Goal: Information Seeking & Learning: Learn about a topic

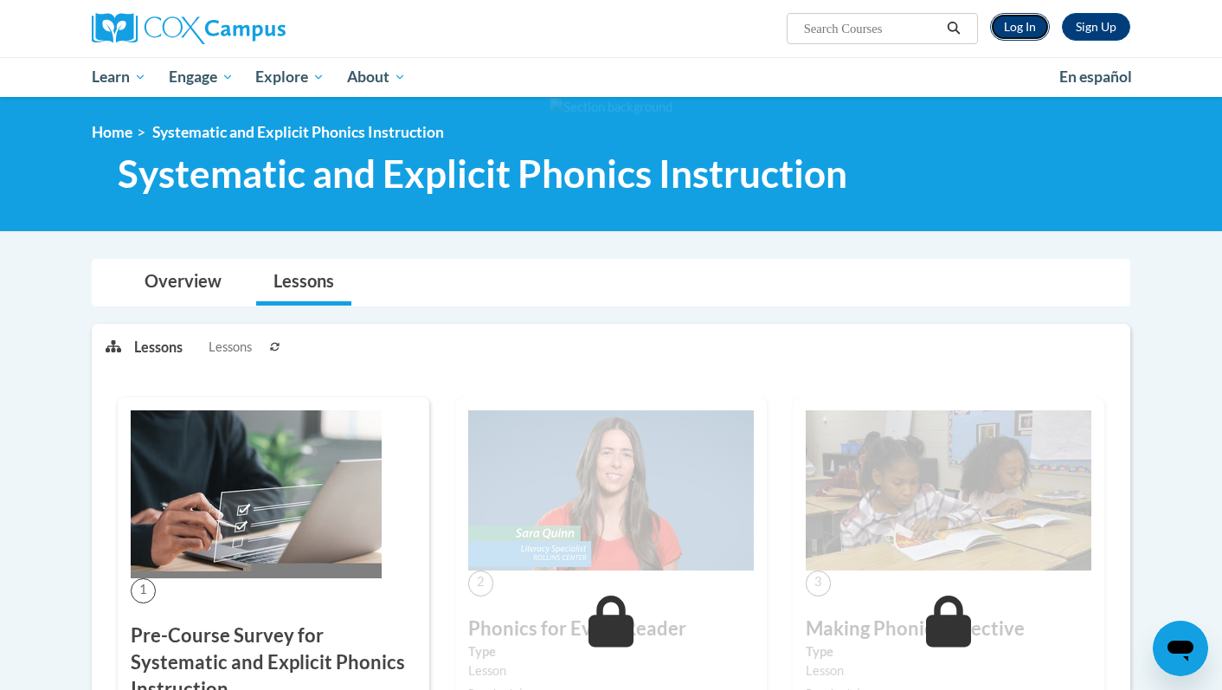
click at [1012, 36] on link "Log In" at bounding box center [1020, 27] width 60 height 28
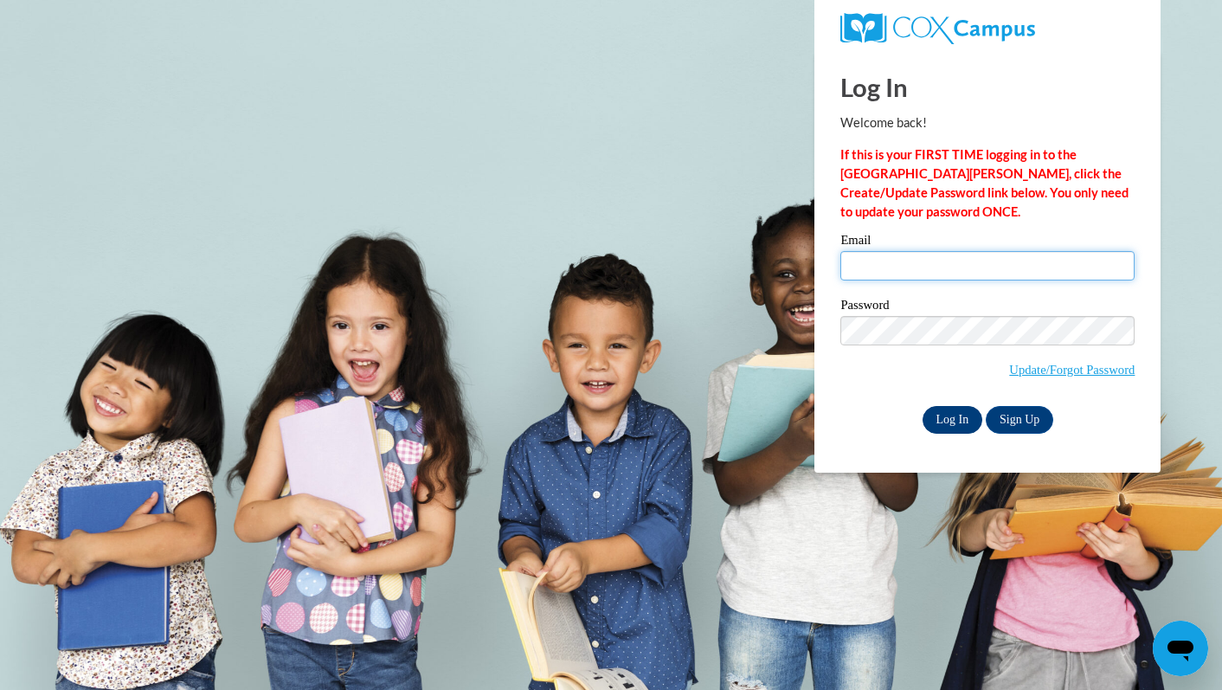
type input "taylor.schmidt@neenah.k12.wi.us"
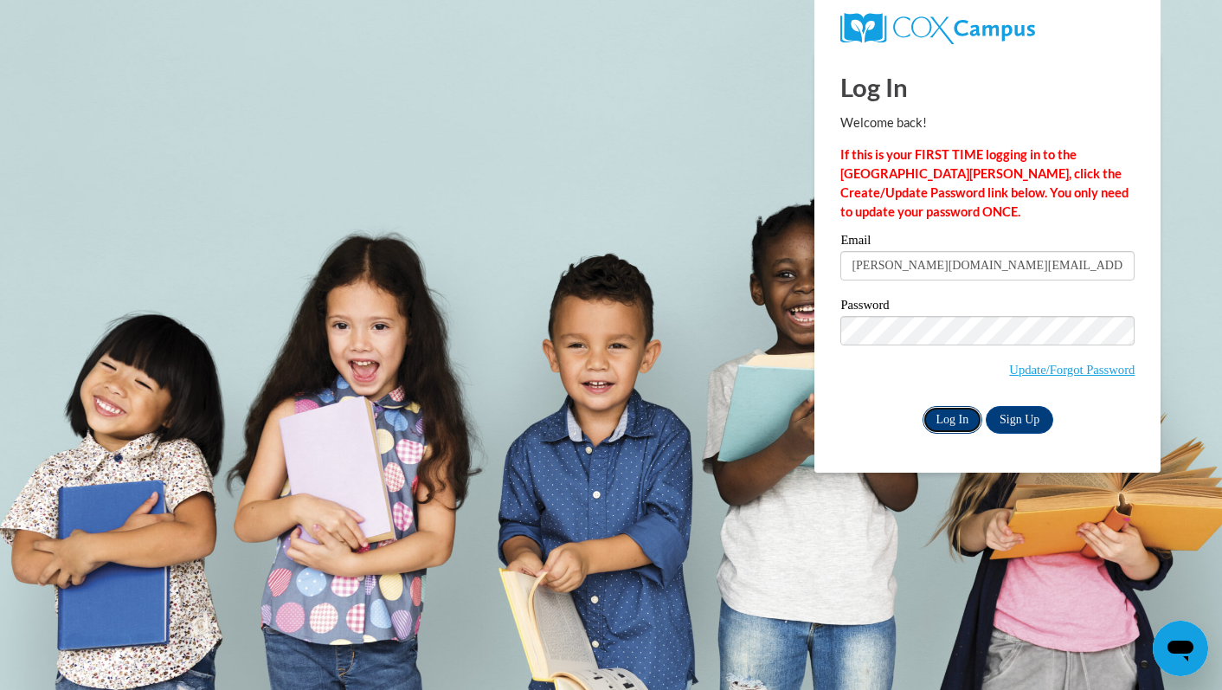
click at [949, 431] on input "Log In" at bounding box center [953, 420] width 61 height 28
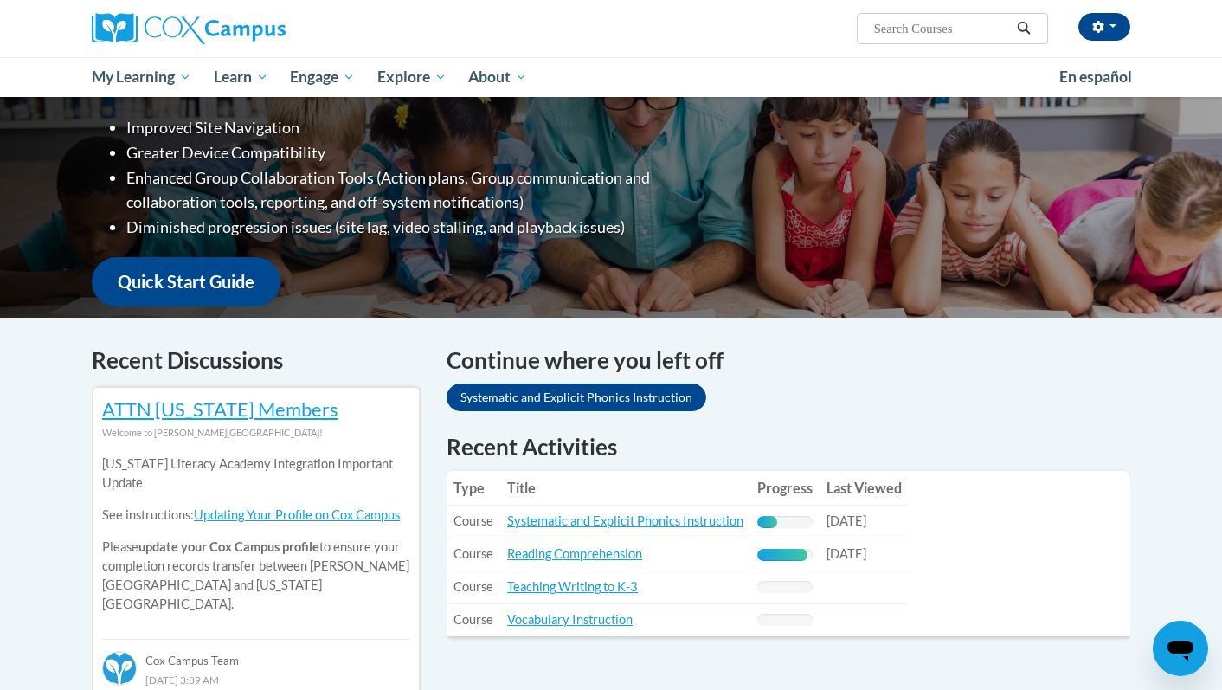
scroll to position [459, 0]
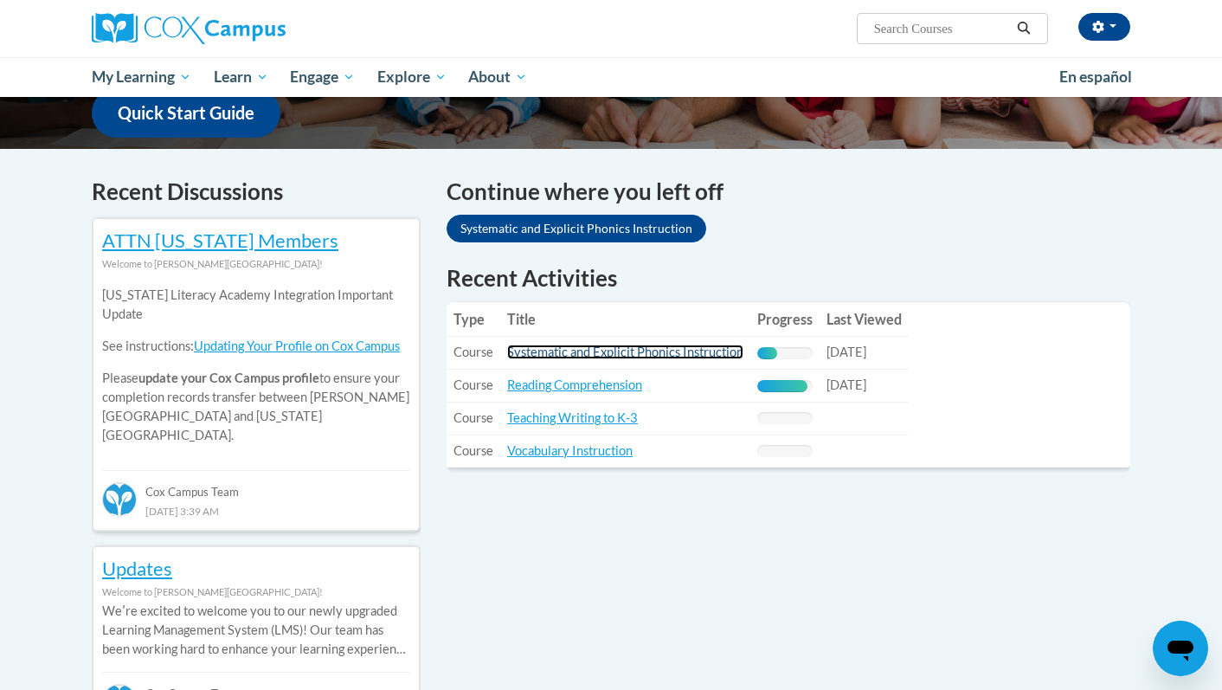
click at [646, 351] on link "Systematic and Explicit Phonics Instruction" at bounding box center [625, 351] width 236 height 15
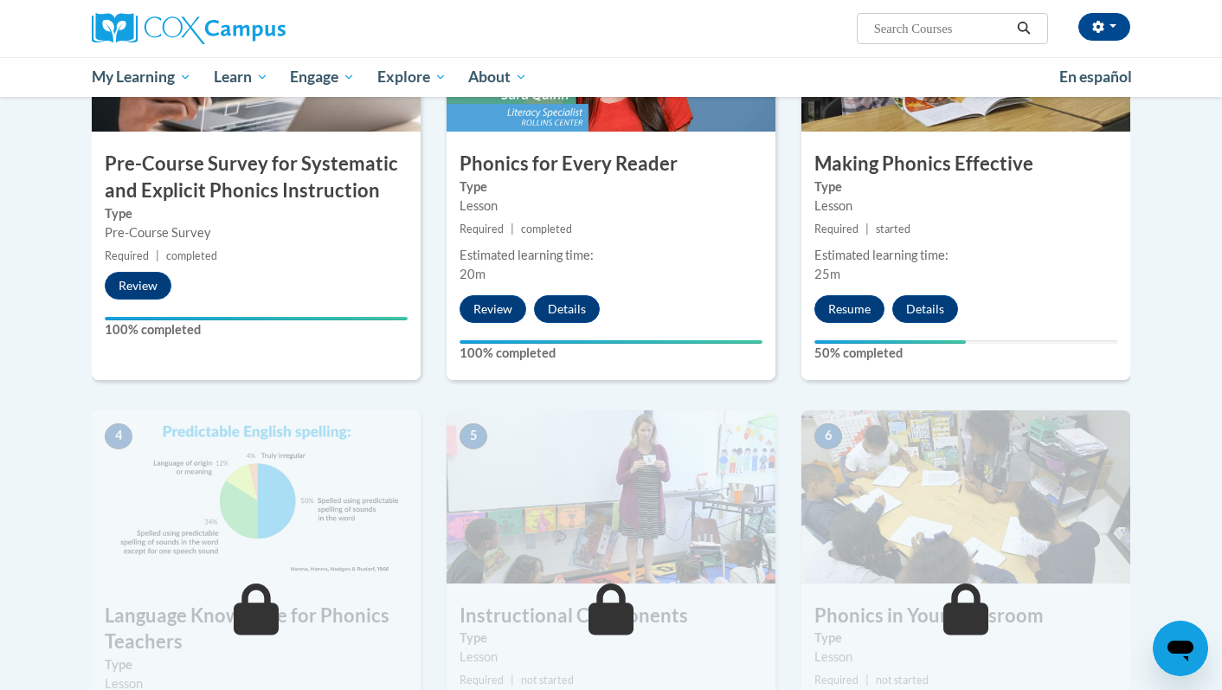
scroll to position [515, 0]
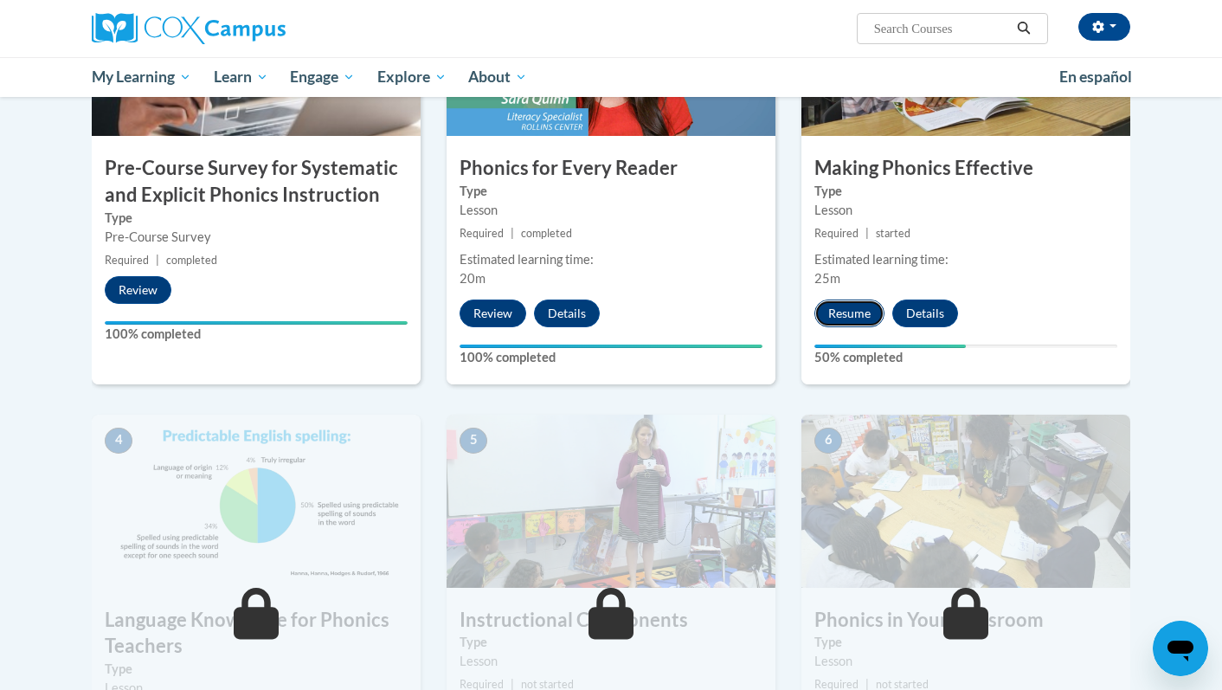
click at [846, 306] on button "Resume" at bounding box center [849, 313] width 70 height 28
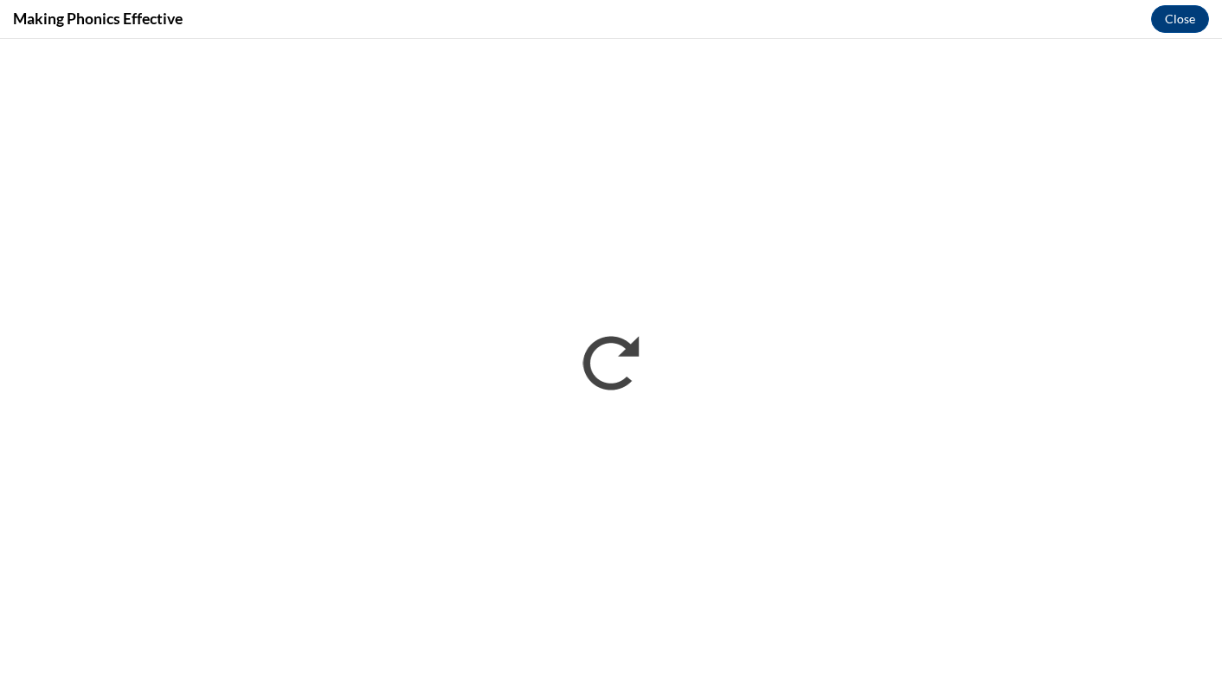
scroll to position [0, 0]
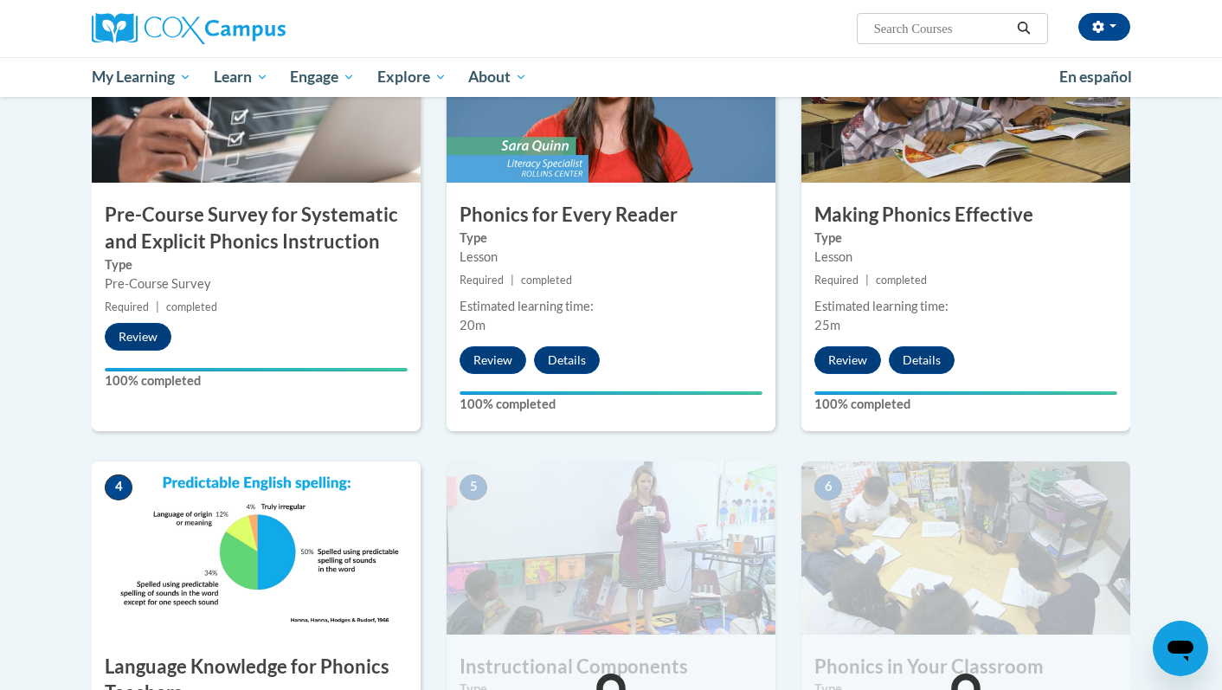
scroll to position [1084, 0]
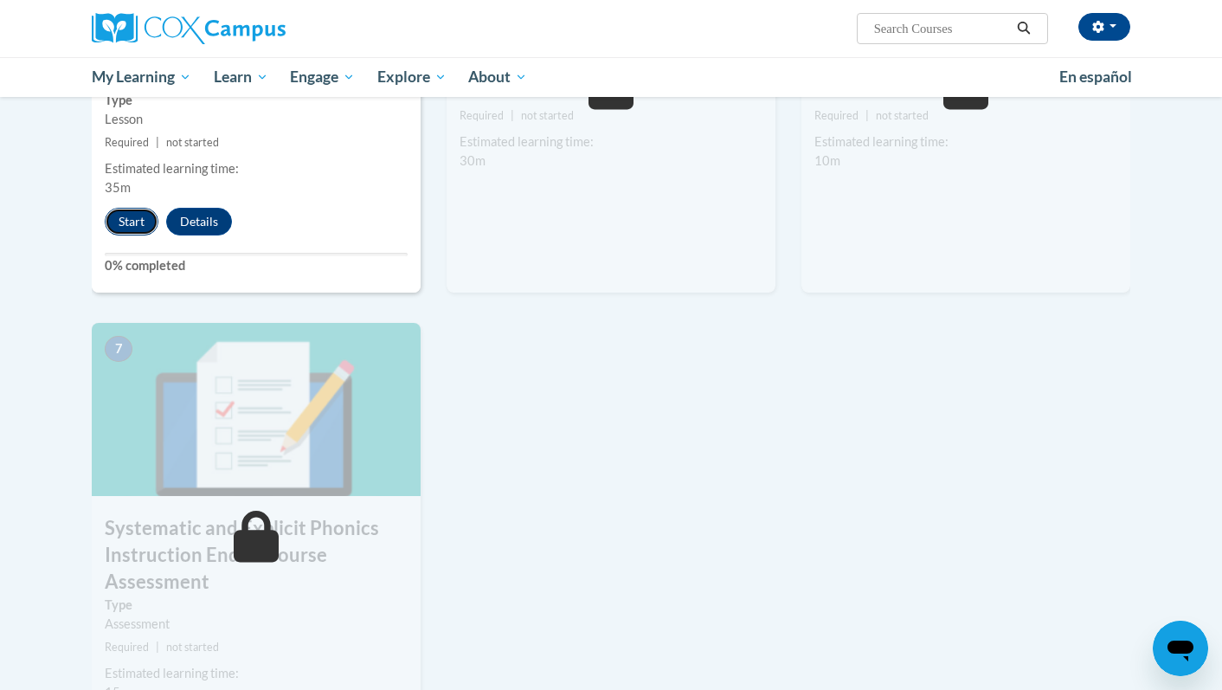
click at [120, 219] on button "Start" at bounding box center [132, 222] width 54 height 28
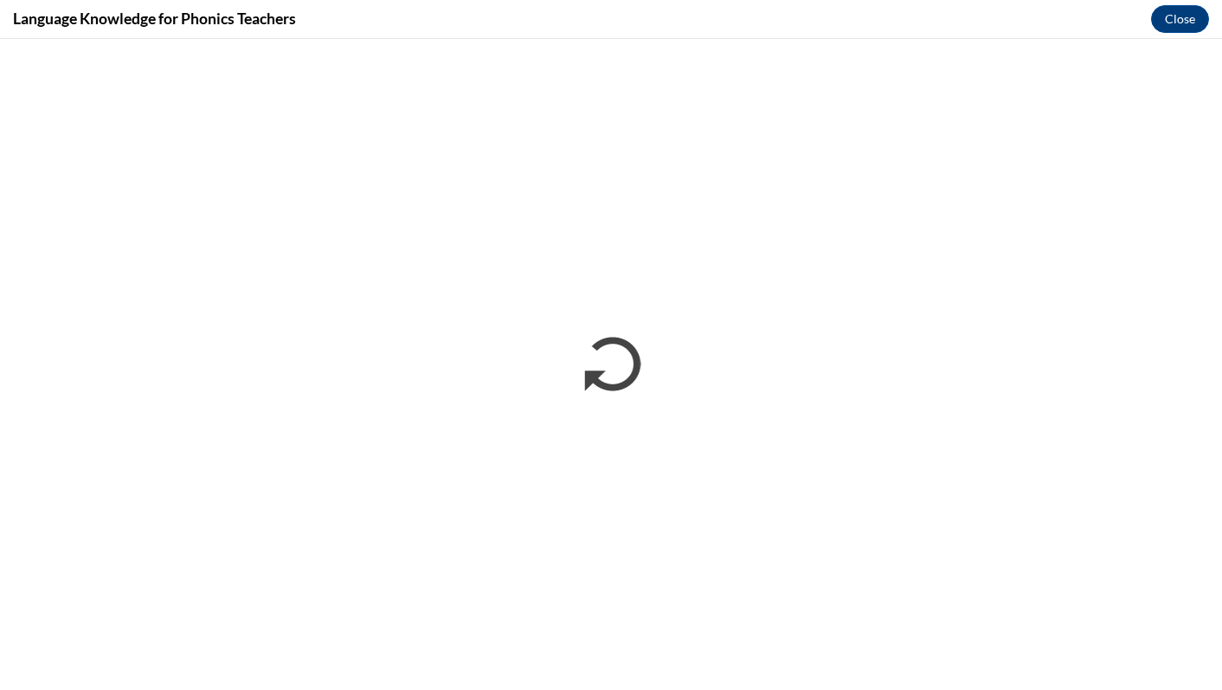
scroll to position [0, 0]
